Goal: Task Accomplishment & Management: Use online tool/utility

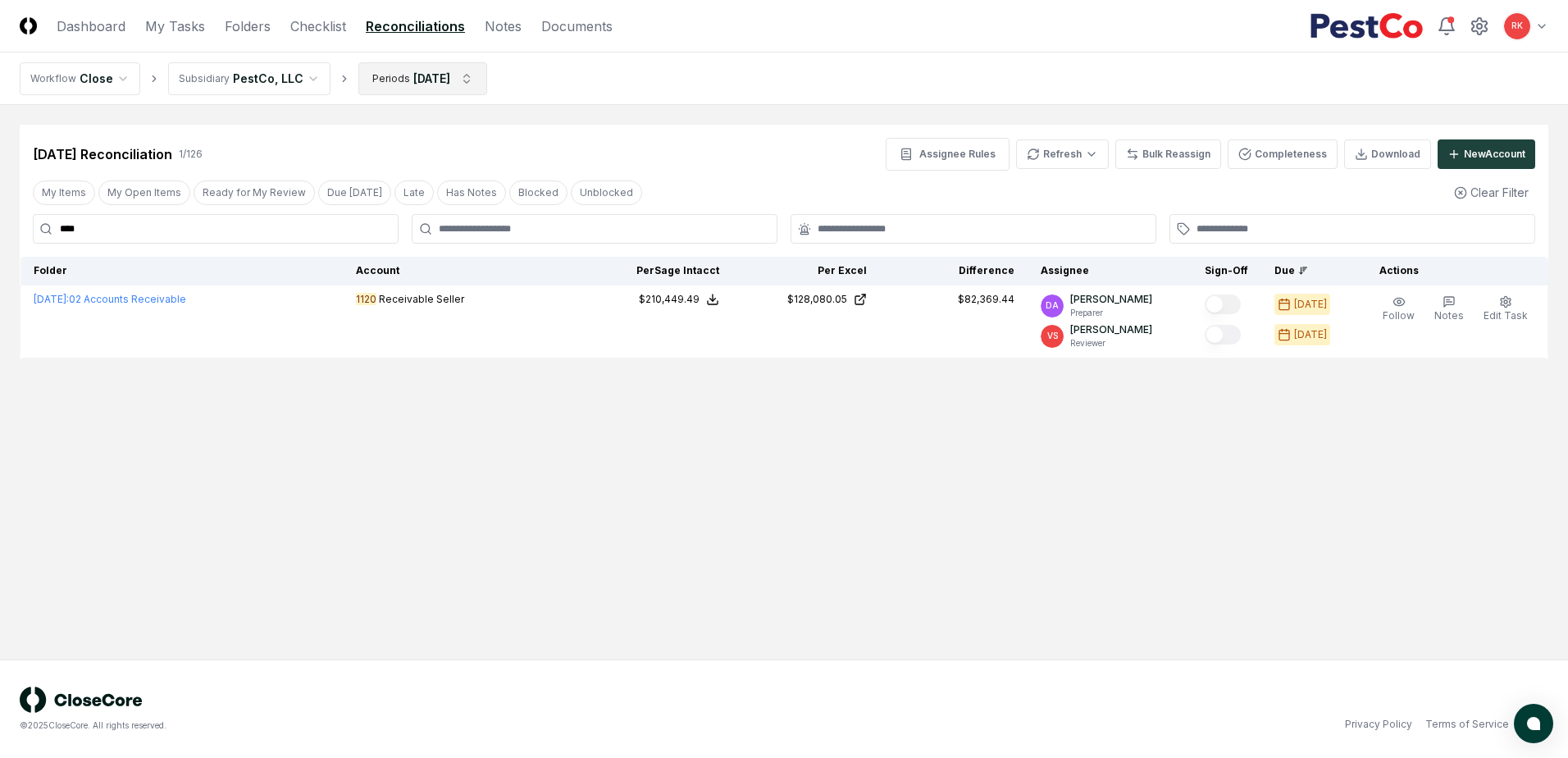
click at [417, 73] on html "CloseCore Dashboard My Tasks Folders Checklist Reconciliations Notes Documents …" at bounding box center [784, 379] width 1568 height 758
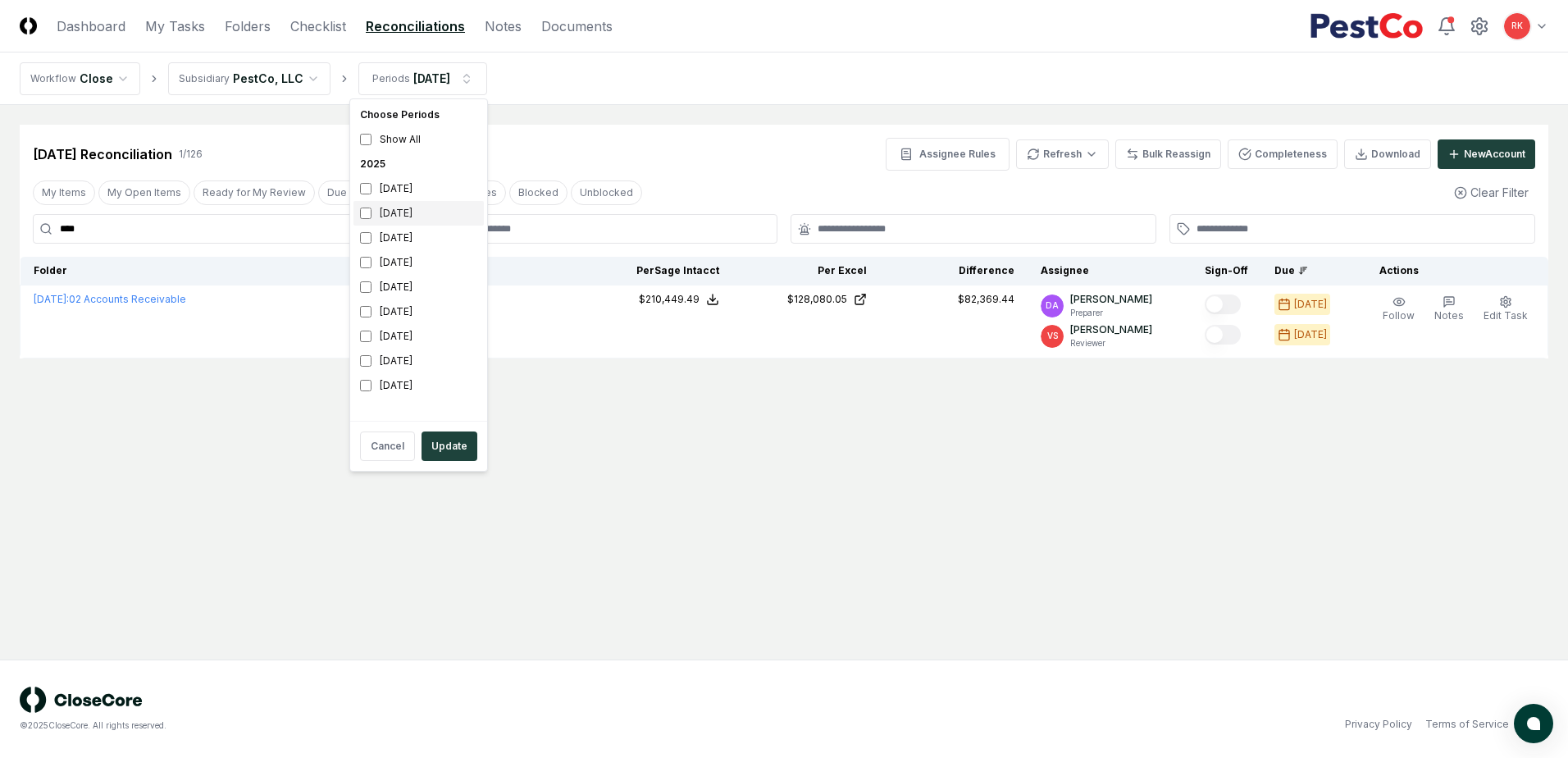
click at [368, 201] on div "[DATE]" at bounding box center [419, 213] width 131 height 25
click at [445, 450] on button "Update" at bounding box center [449, 446] width 56 height 29
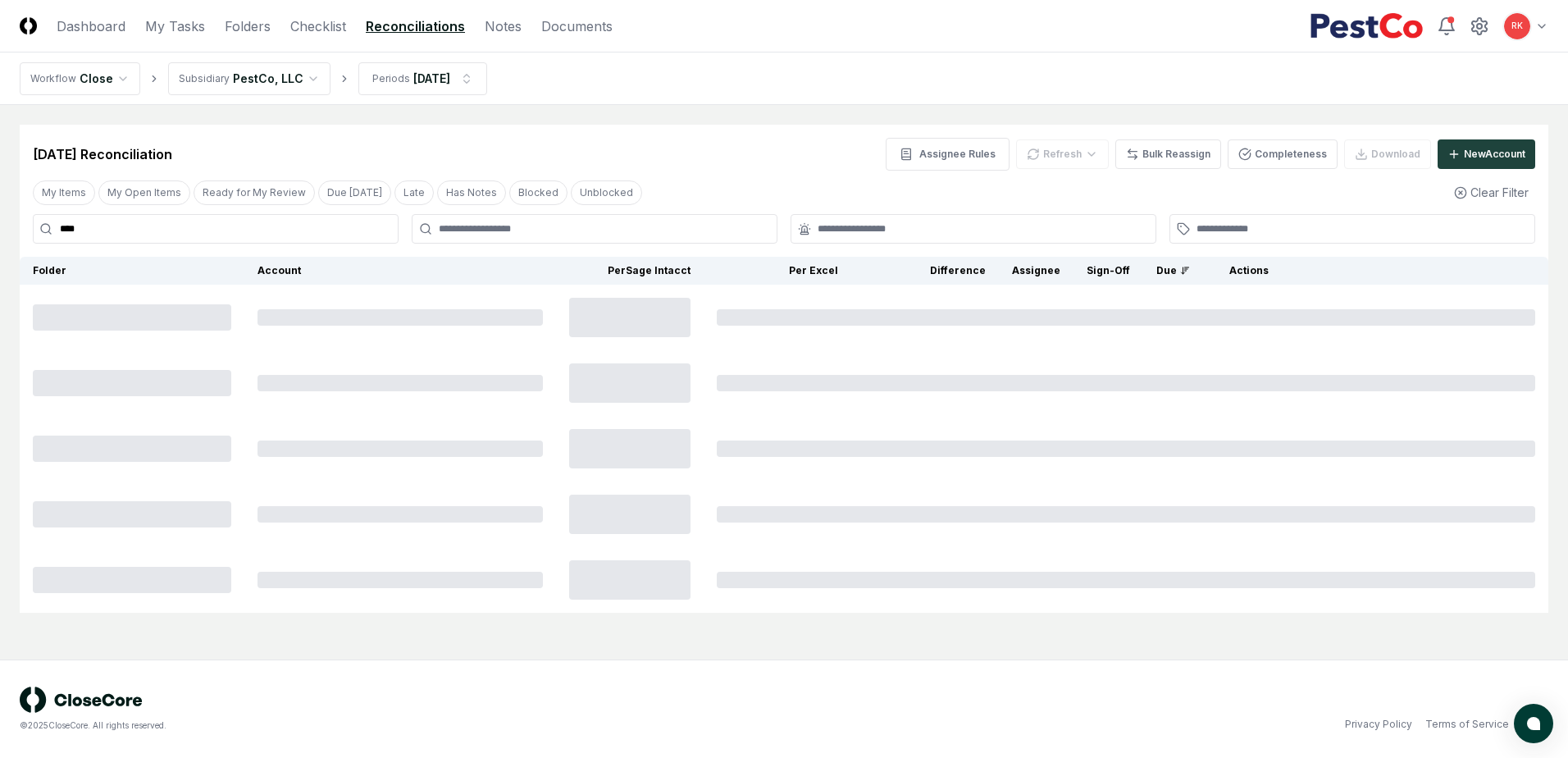
drag, startPoint x: 126, startPoint y: 233, endPoint x: -209, endPoint y: 232, distance: 335.0
click at [0, 232] on html "CloseCore Dashboard My Tasks Folders Checklist Reconciliations Notes Documents …" at bounding box center [784, 379] width 1568 height 758
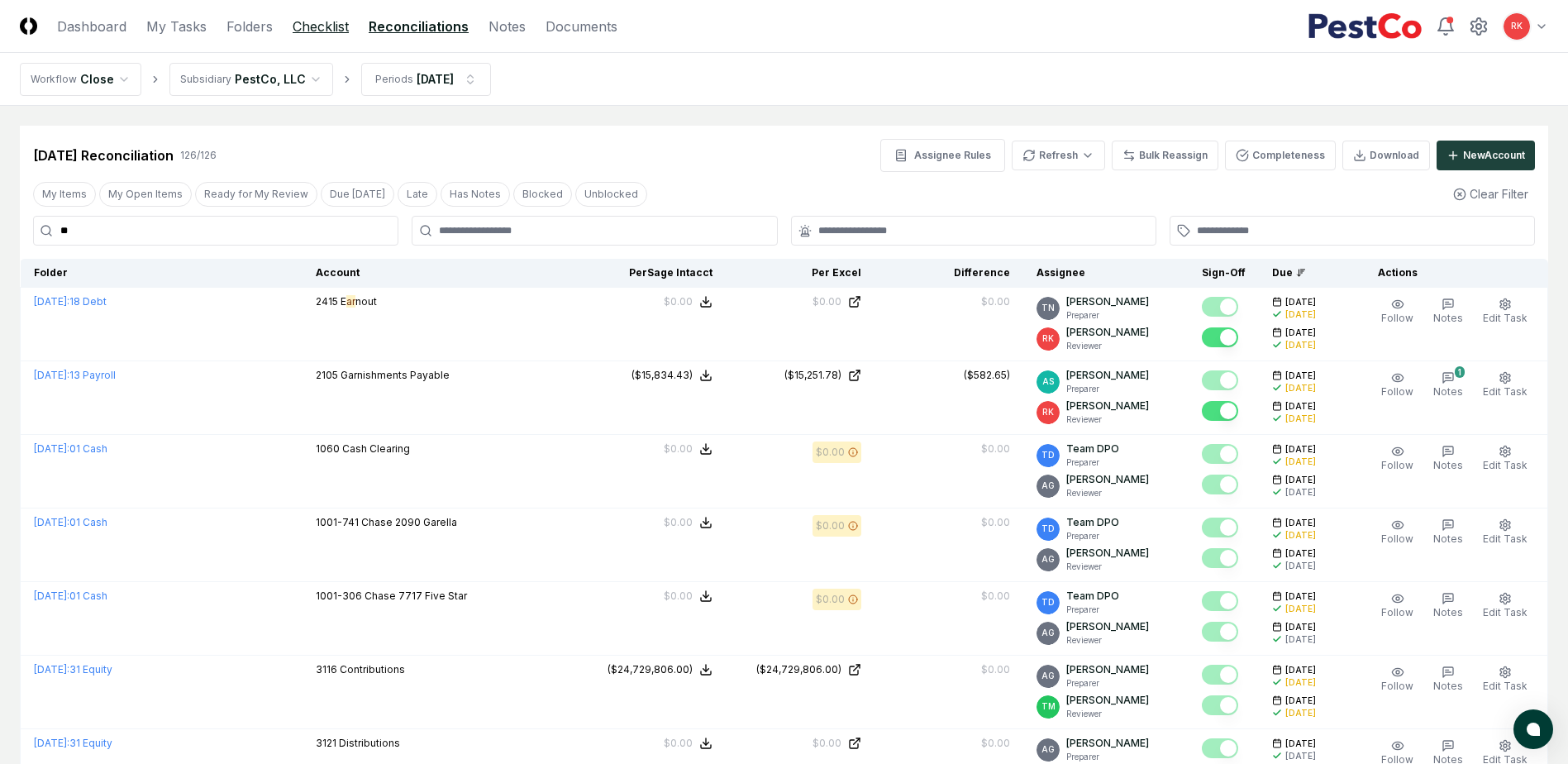
type input "**"
click at [328, 18] on link "Checklist" at bounding box center [320, 26] width 56 height 20
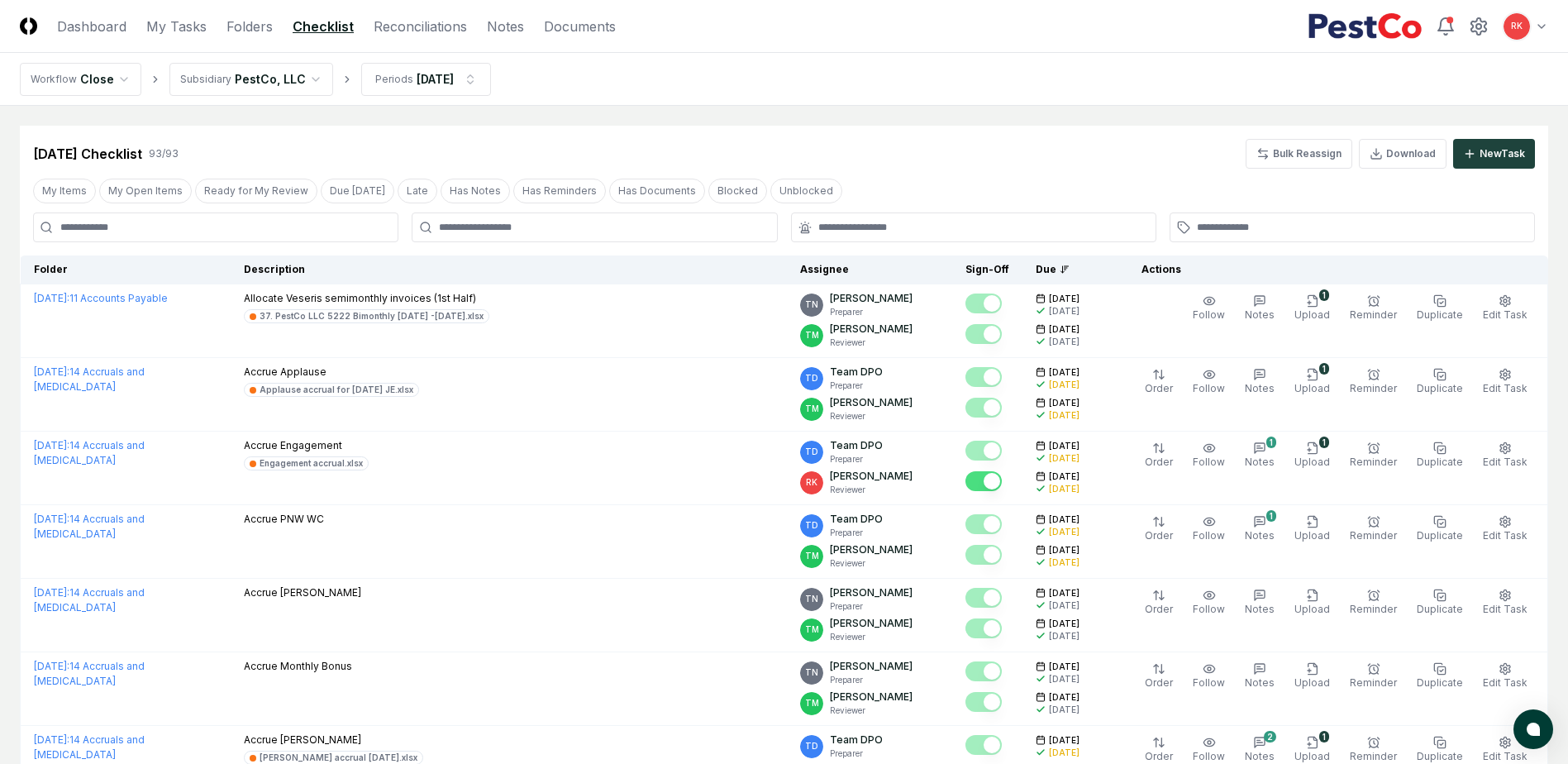
click at [130, 223] on input at bounding box center [215, 227] width 365 height 29
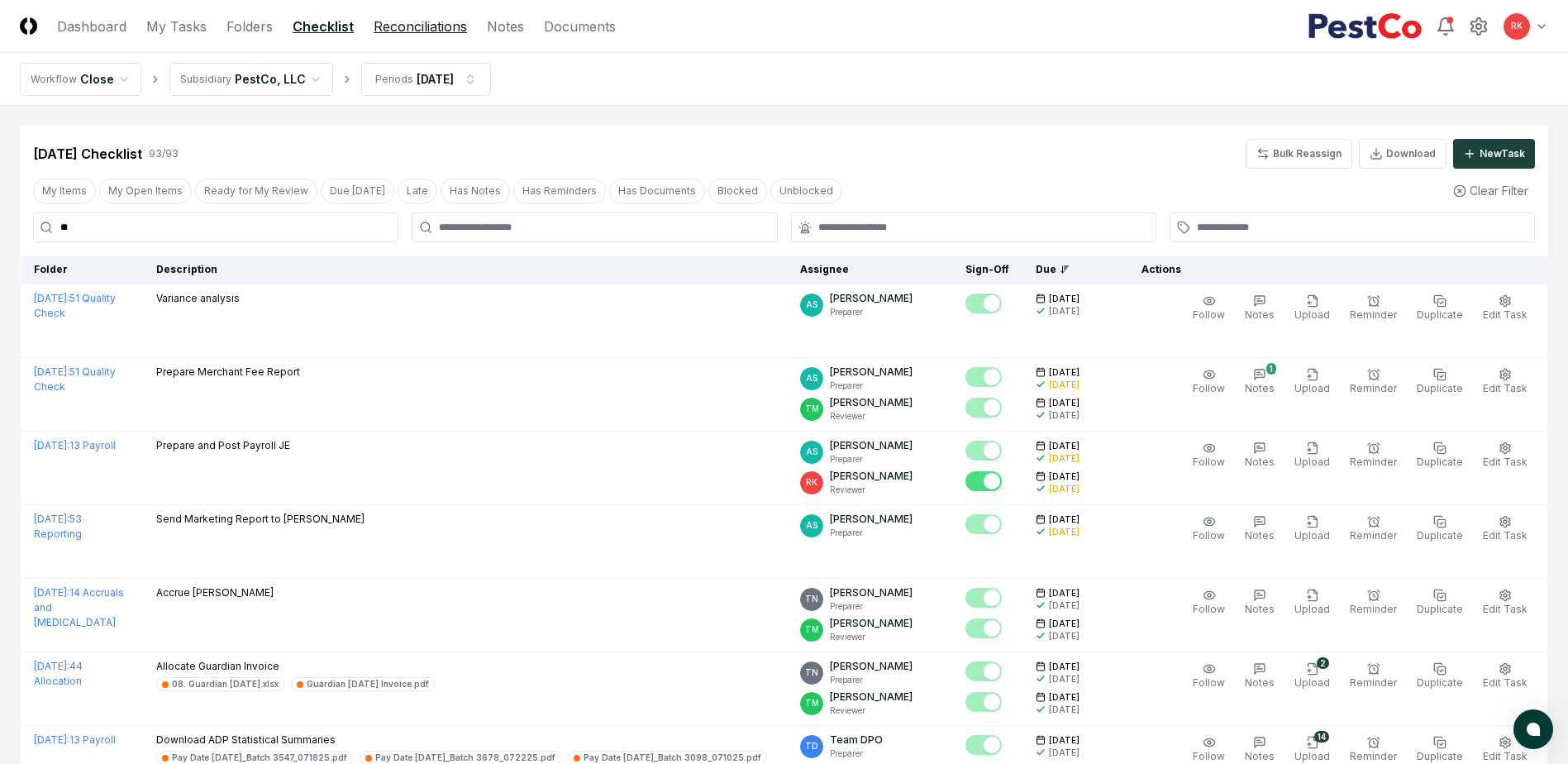
type input "**"
click at [412, 25] on link "Reconciliations" at bounding box center [420, 26] width 94 height 20
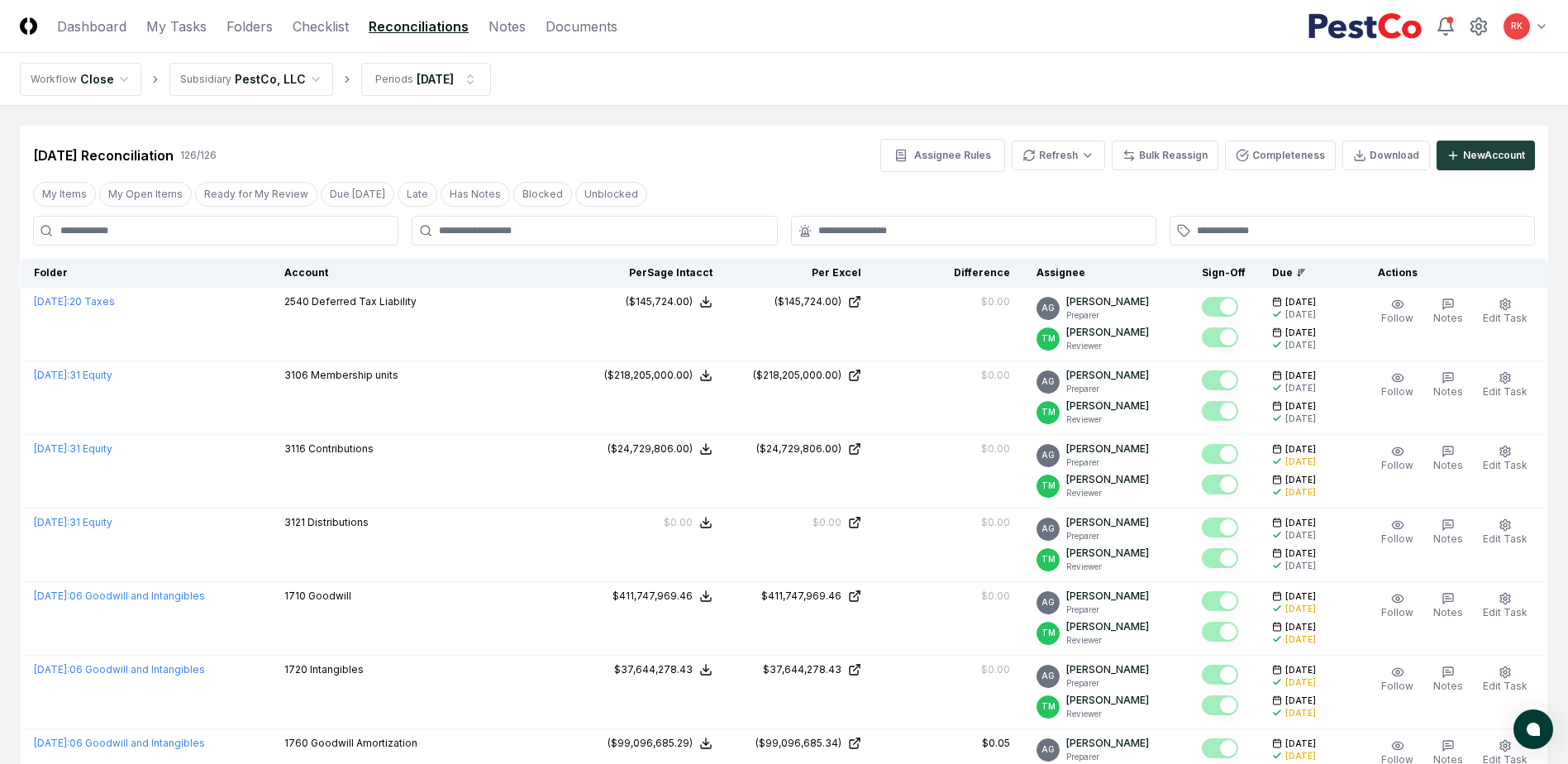
drag, startPoint x: 166, startPoint y: 172, endPoint x: 106, endPoint y: 225, distance: 80.1
click at [106, 225] on input at bounding box center [215, 231] width 365 height 29
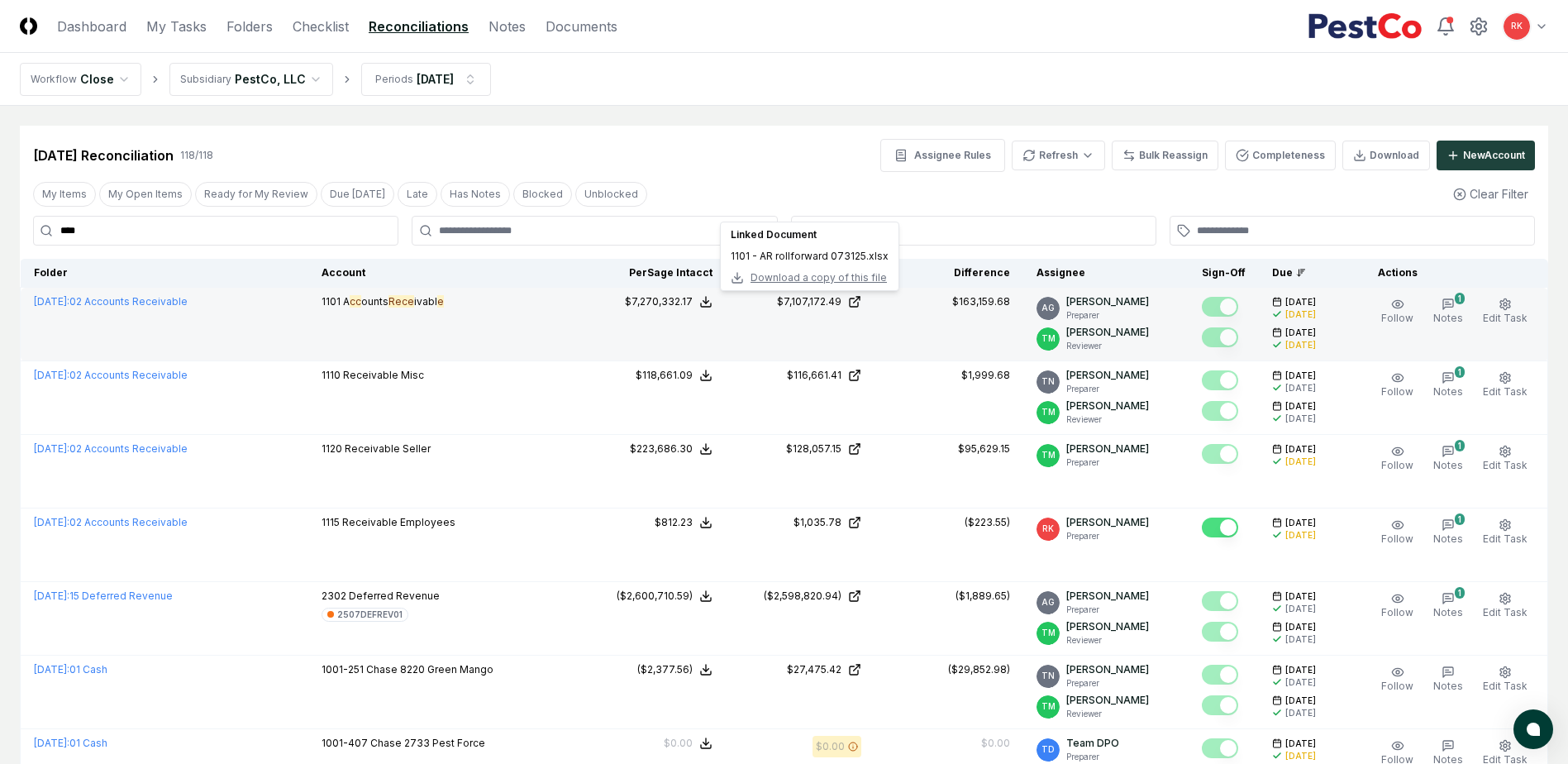
type input "****"
click at [767, 272] on span "Download a copy of this file" at bounding box center [818, 278] width 136 height 15
click at [797, 301] on div "$7,107,172.49" at bounding box center [809, 301] width 64 height 15
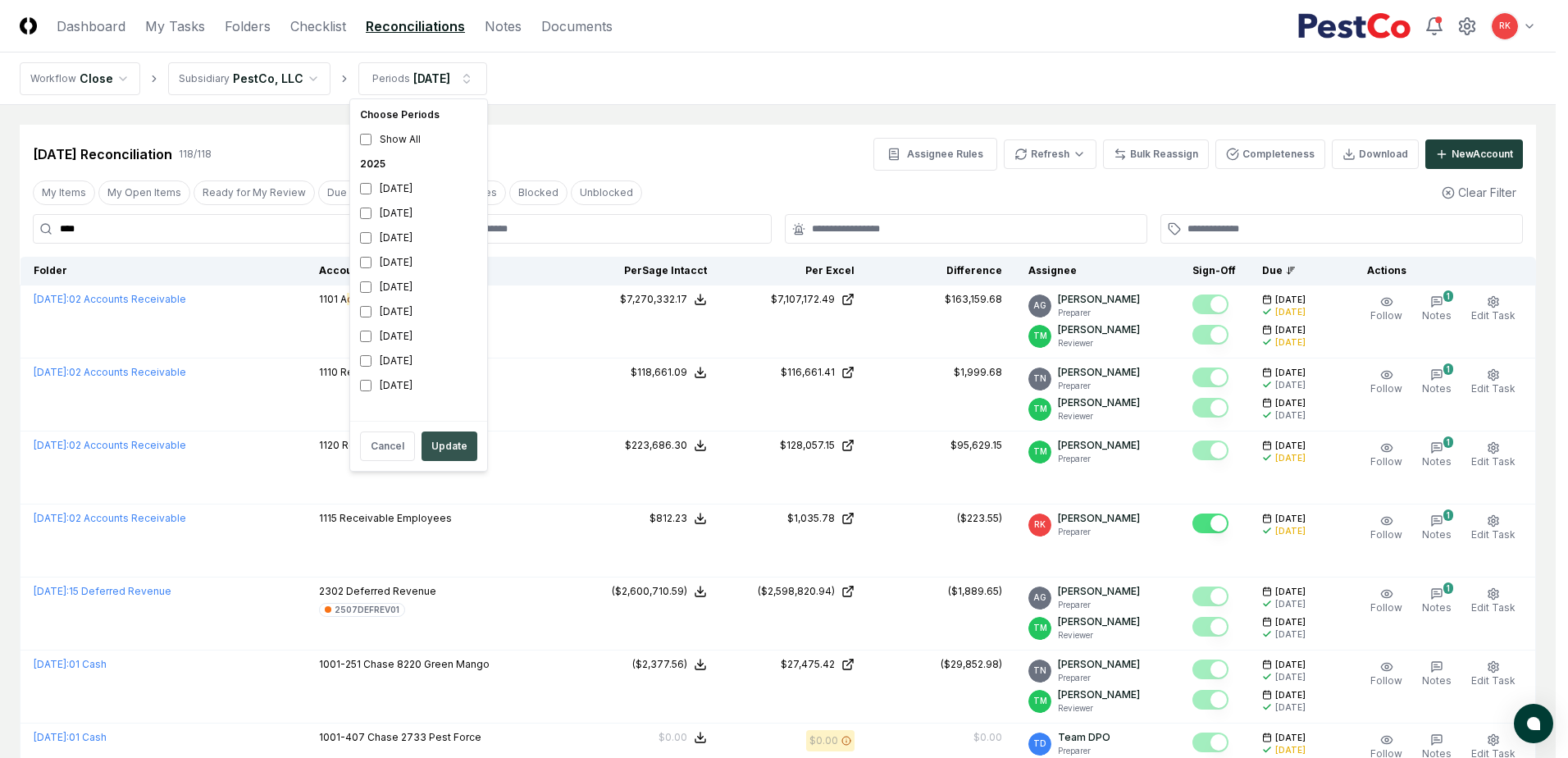
click at [449, 452] on button "Update" at bounding box center [449, 446] width 56 height 29
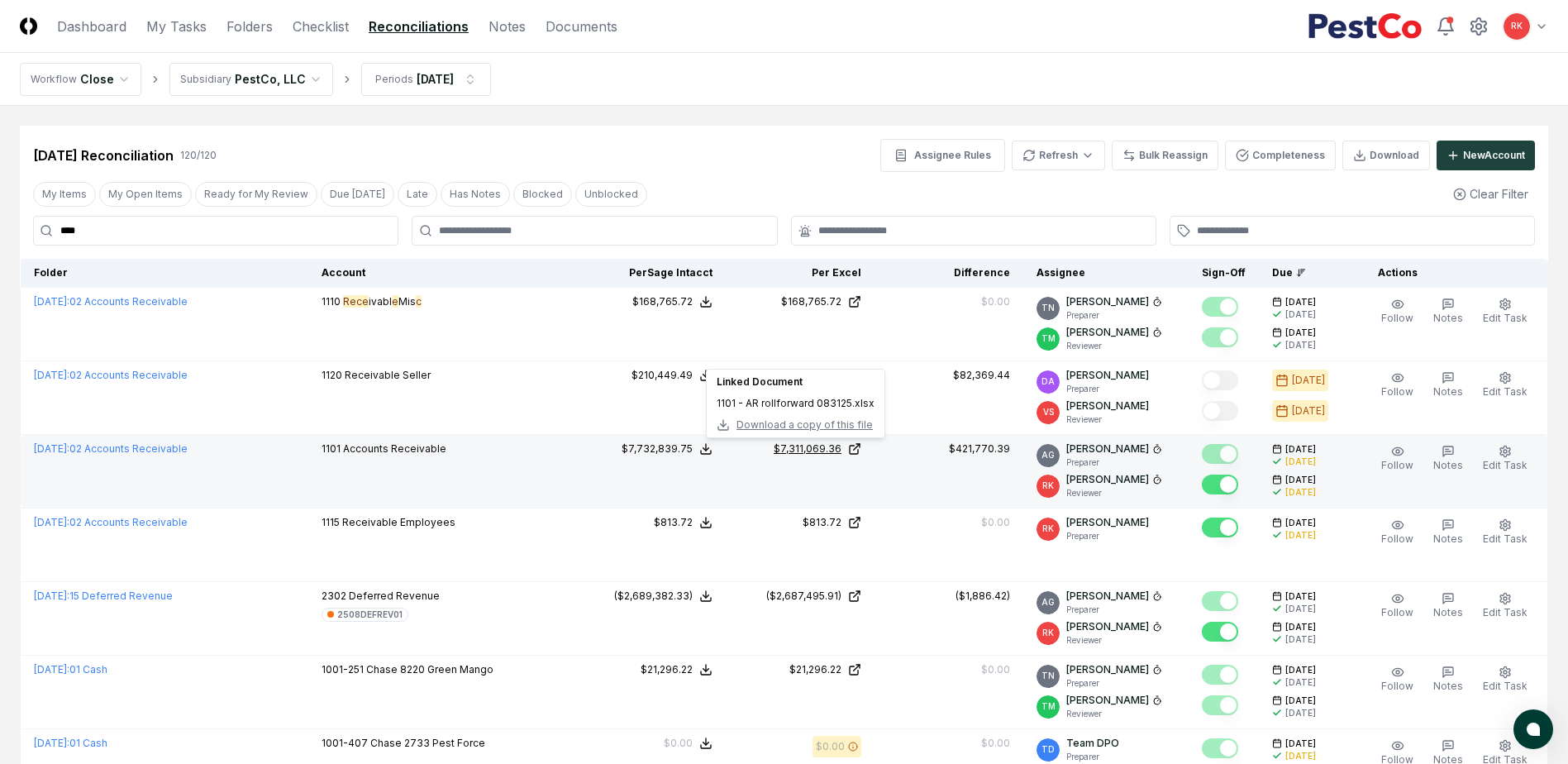
click at [803, 444] on div "$7,311,069.36" at bounding box center [807, 448] width 68 height 15
